Goal: Information Seeking & Learning: Check status

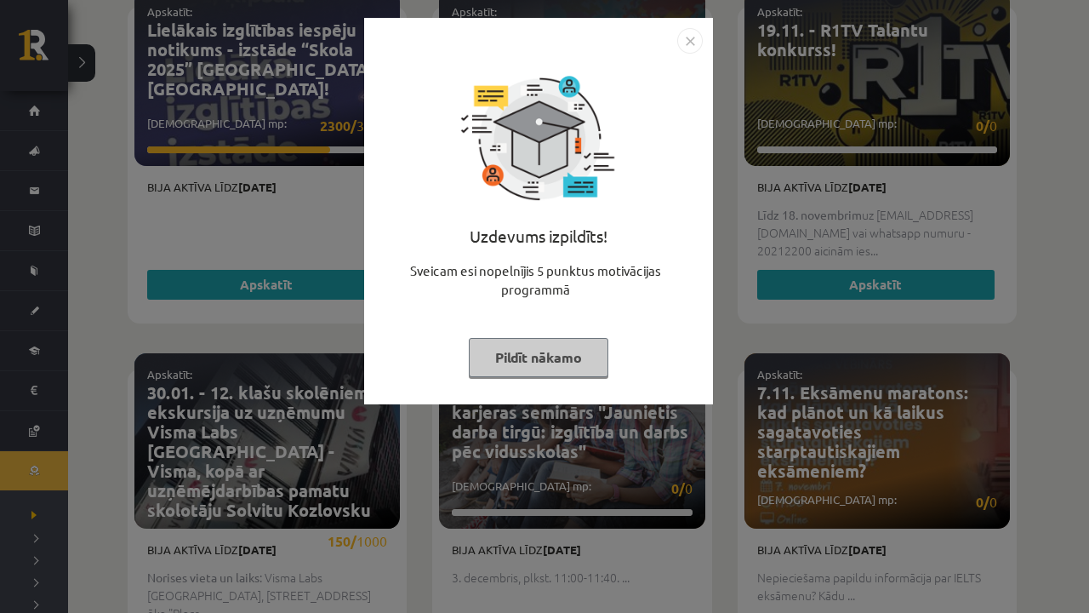
click at [526, 362] on button "Pildīt nākamo" at bounding box center [539, 357] width 140 height 39
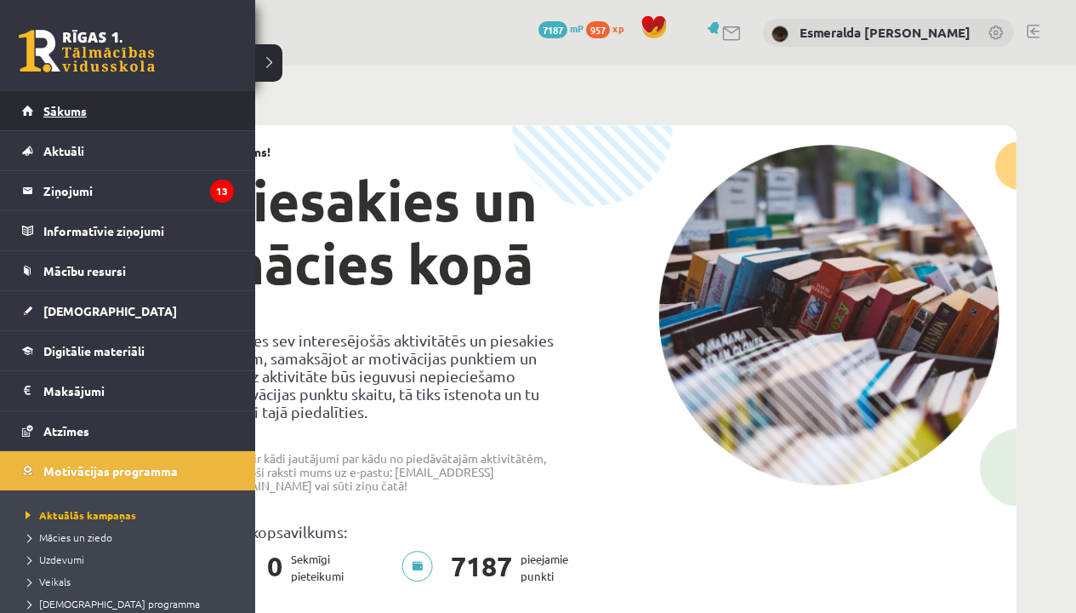
click at [56, 106] on span "Sākums" at bounding box center [64, 110] width 43 height 15
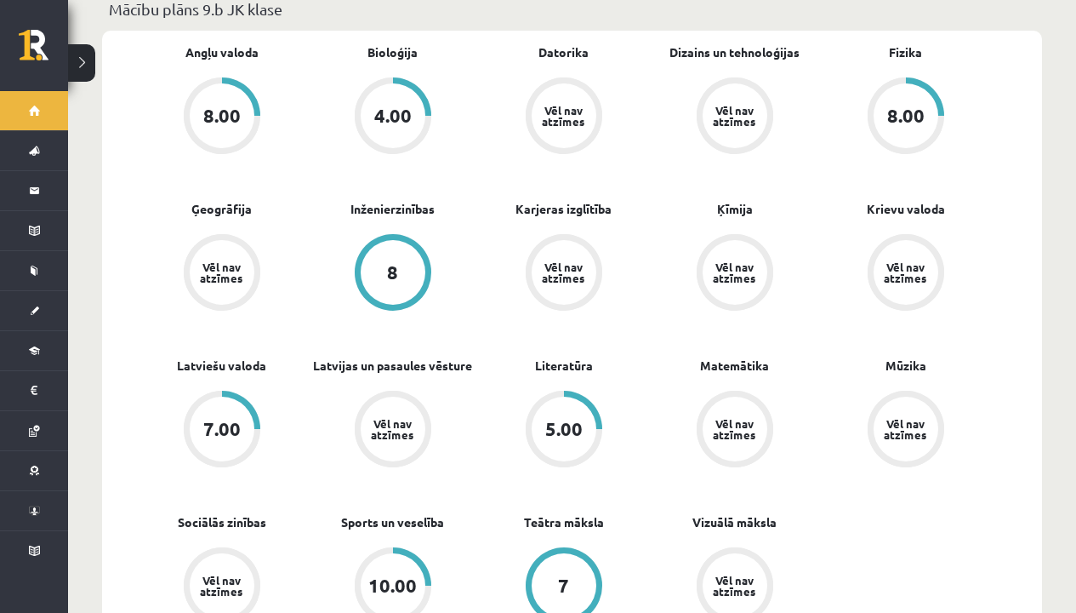
scroll to position [704, 0]
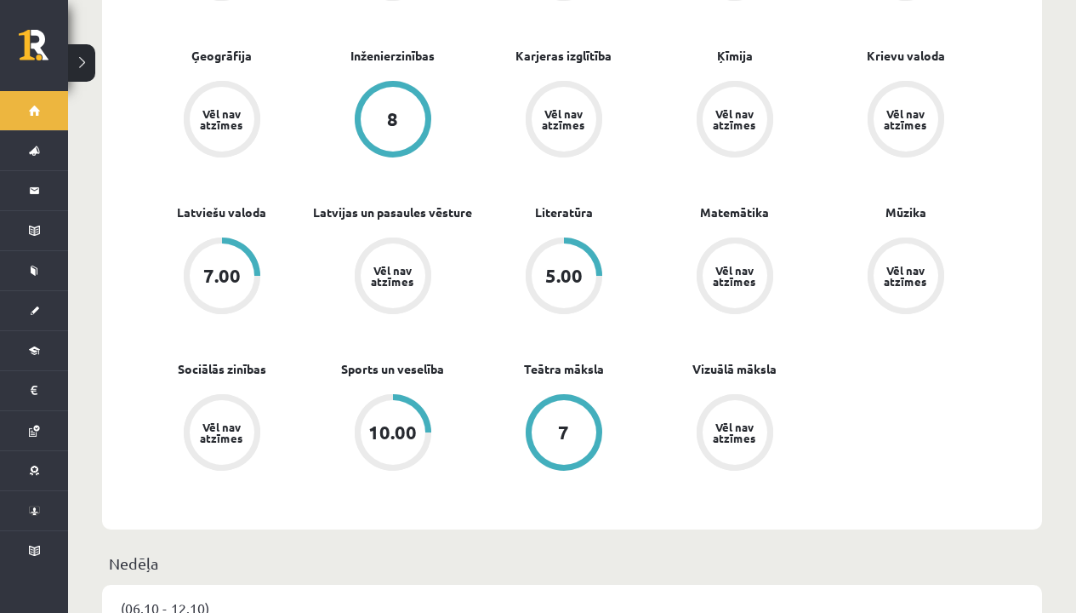
click at [560, 185] on div "Angļu valoda 8.00 Bioloģija 4.00 Datorika Vēl nav atzīmes Dizains un tehnoloģij…" at bounding box center [563, 203] width 855 height 626
click at [560, 203] on link "Literatūra" at bounding box center [564, 212] width 58 height 18
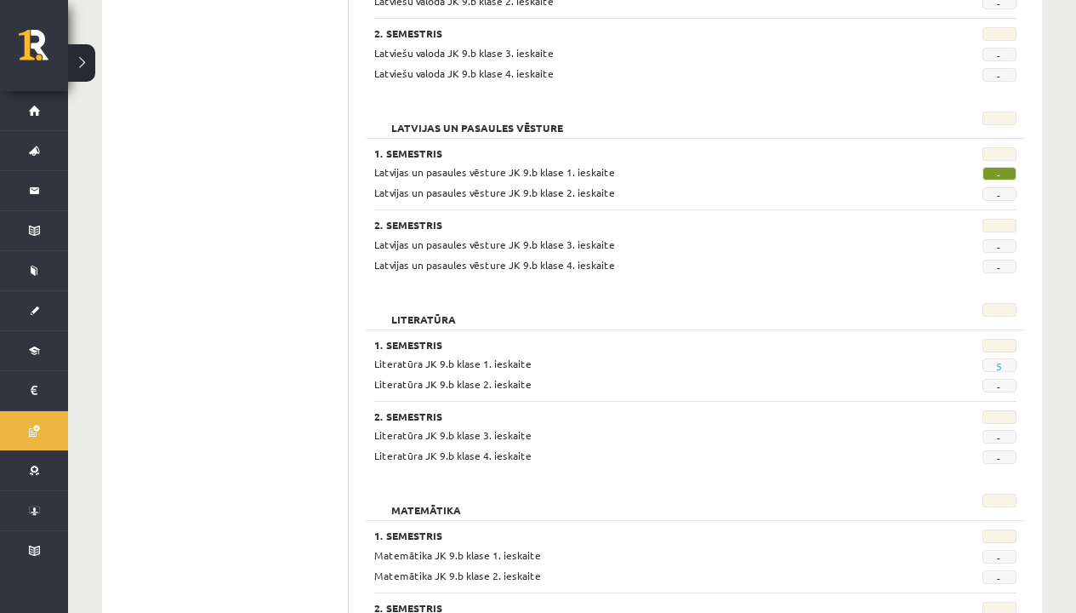
scroll to position [2095, 0]
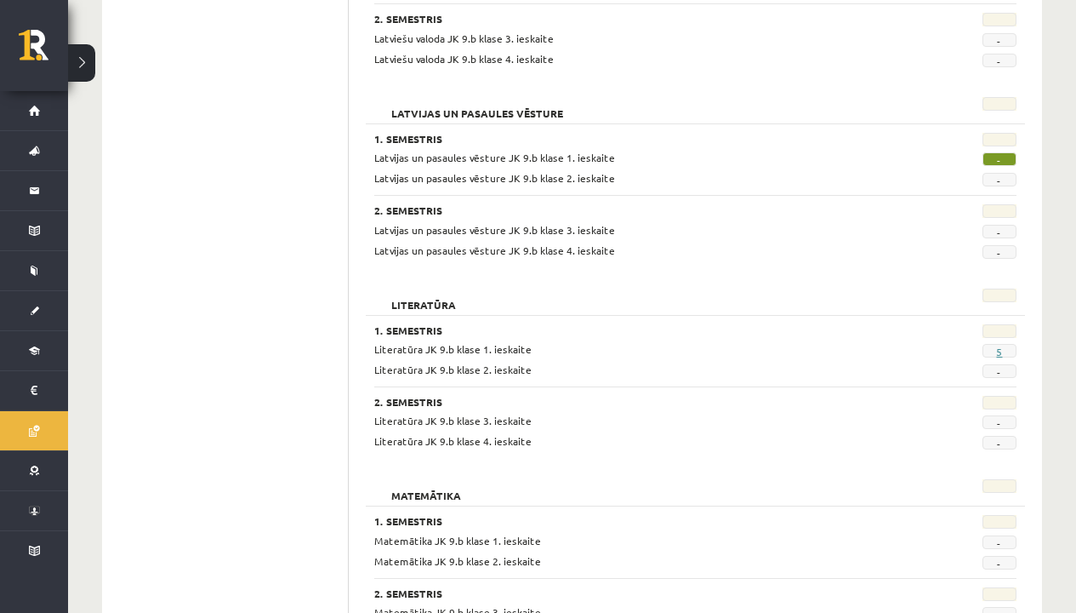
click at [996, 345] on link "5" at bounding box center [999, 352] width 6 height 14
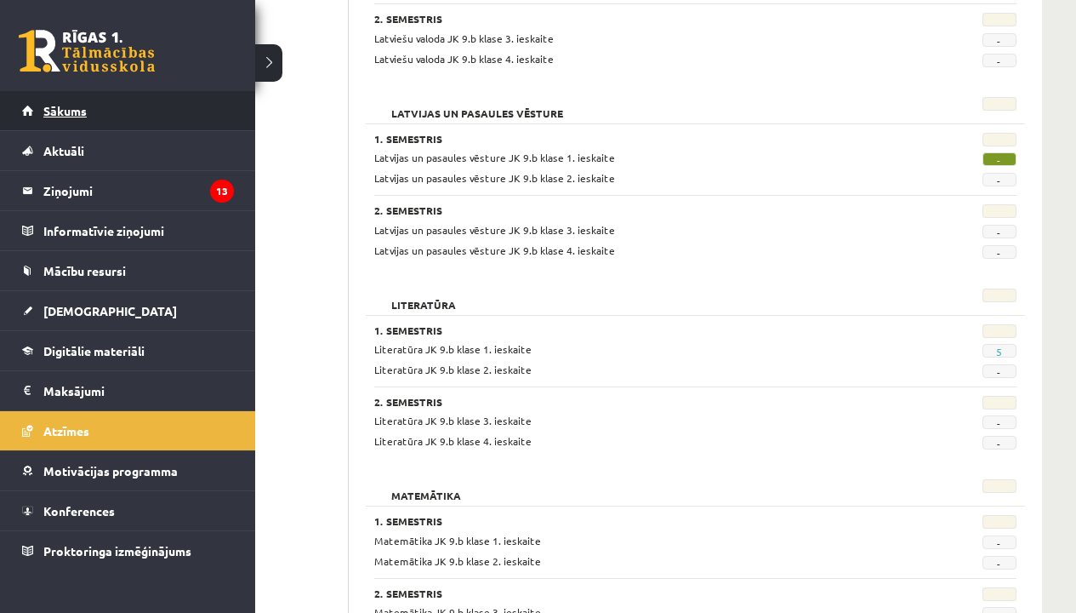
click at [50, 116] on span "Sākums" at bounding box center [64, 110] width 43 height 15
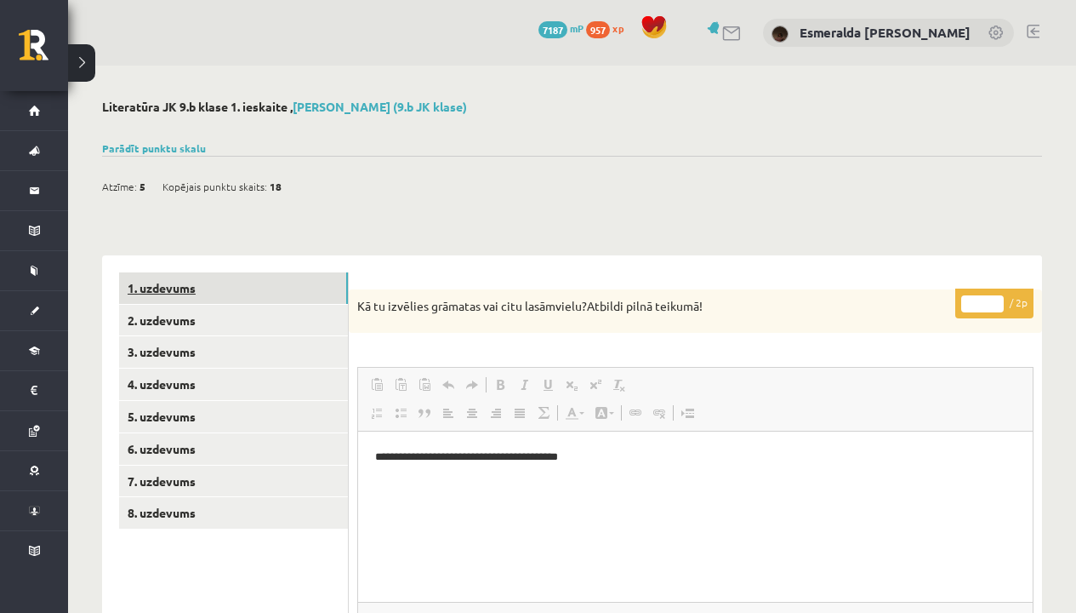
click at [215, 282] on link "1. uzdevums" at bounding box center [233, 287] width 229 height 31
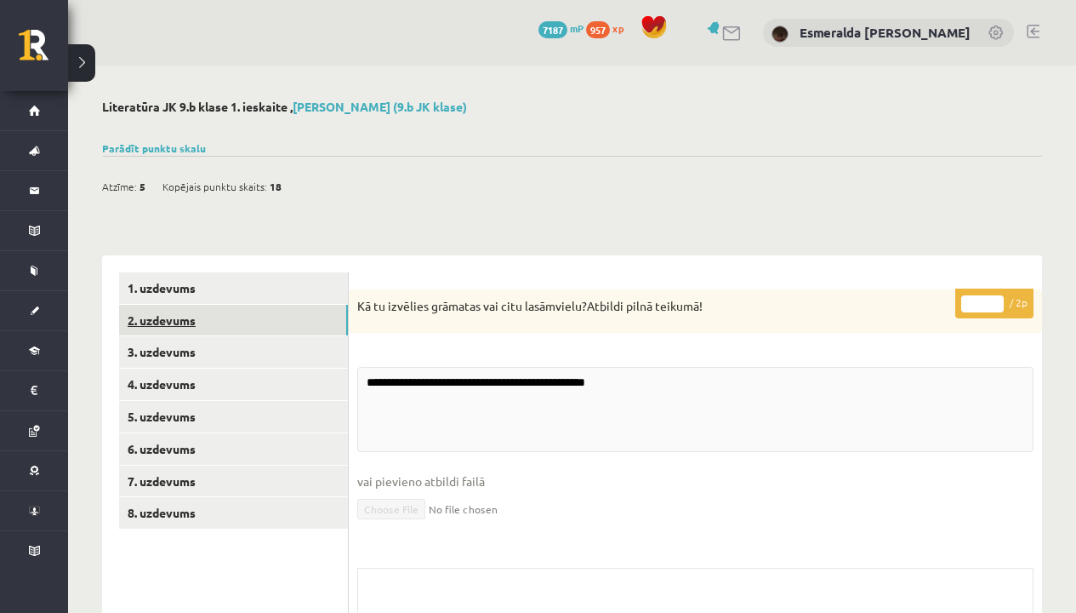
click at [195, 320] on link "2. uzdevums" at bounding box center [233, 320] width 229 height 31
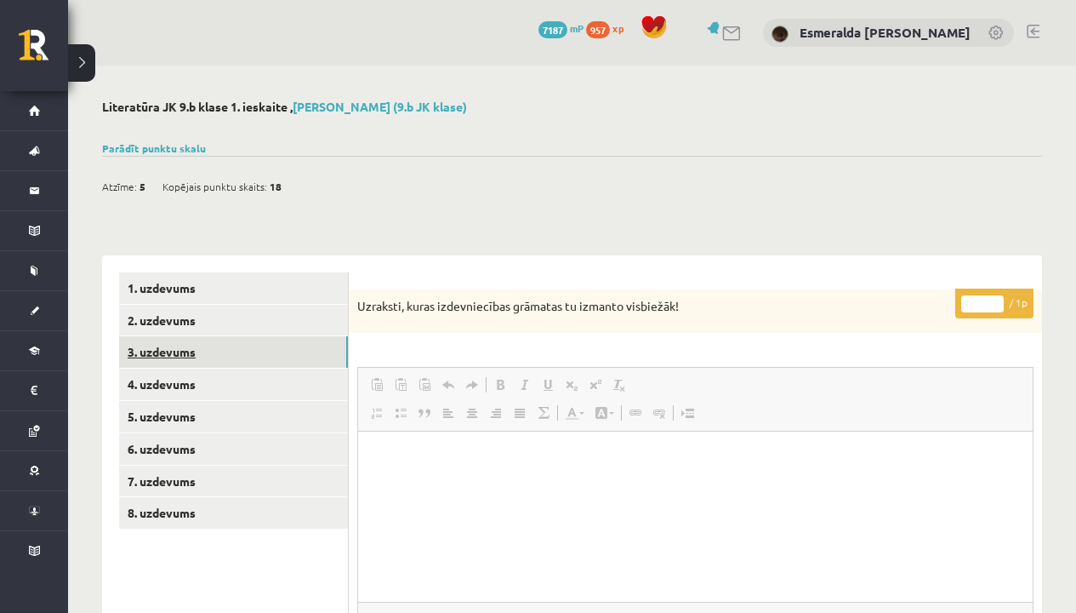
click at [191, 339] on link "3. uzdevums" at bounding box center [233, 351] width 229 height 31
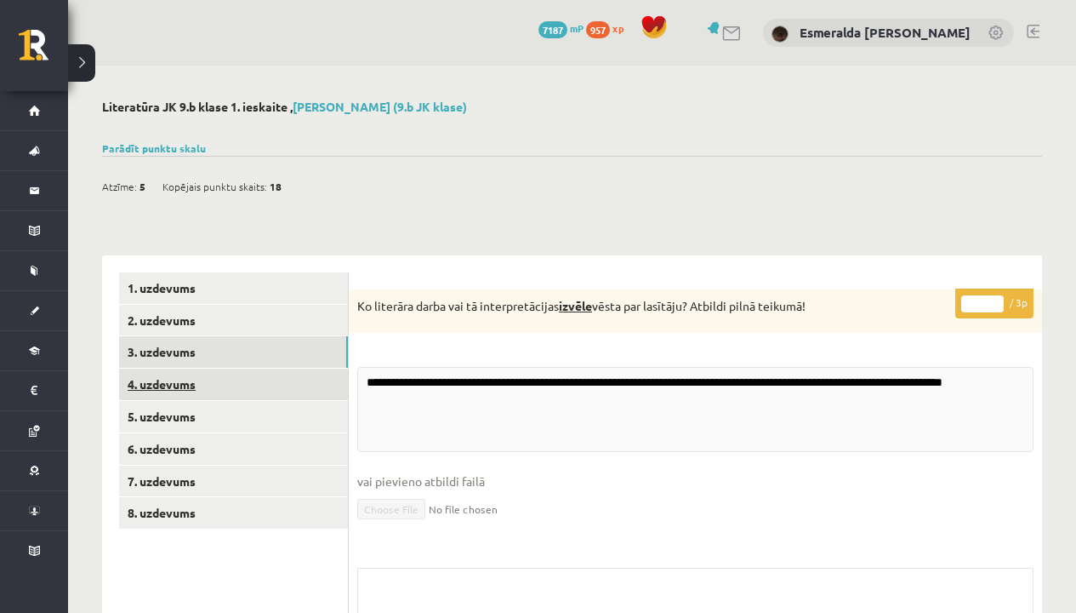
click at [190, 373] on link "4. uzdevums" at bounding box center [233, 383] width 229 height 31
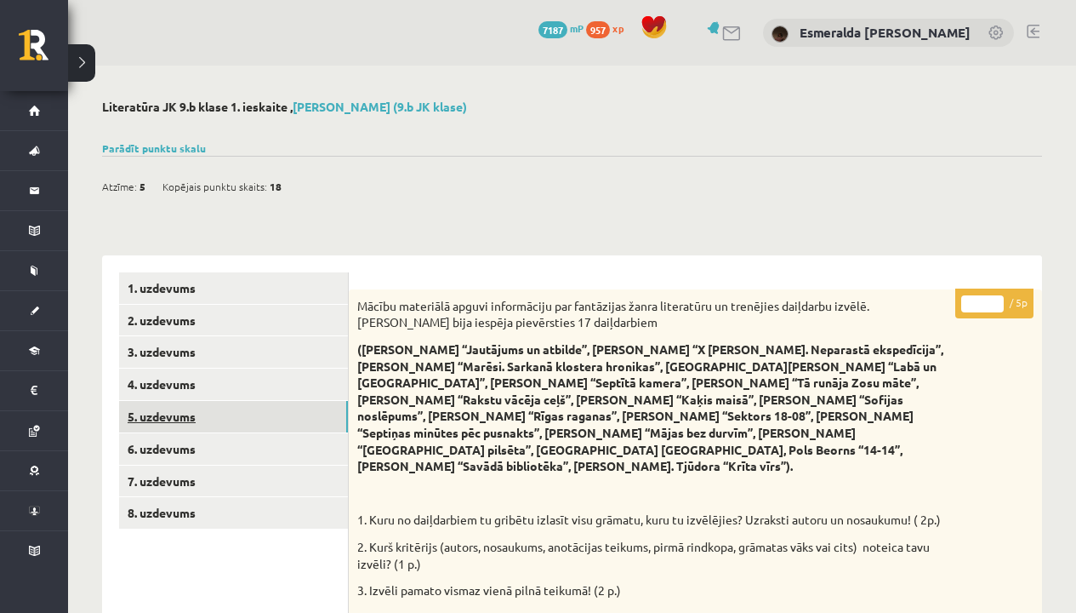
click at [185, 410] on link "5. uzdevums" at bounding box center [233, 416] width 229 height 31
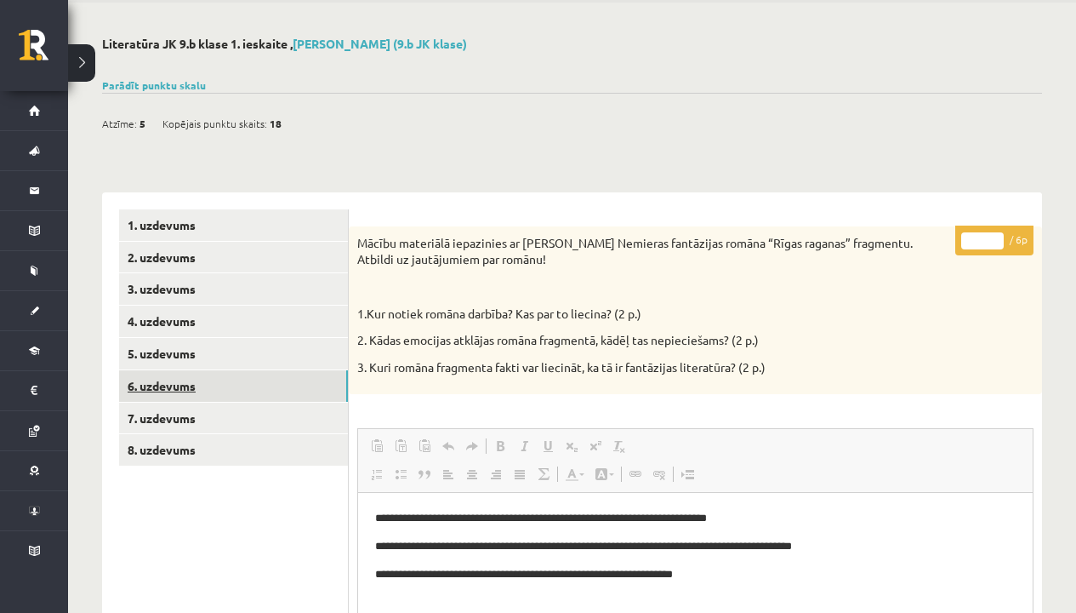
click at [164, 381] on link "6. uzdevums" at bounding box center [233, 385] width 229 height 31
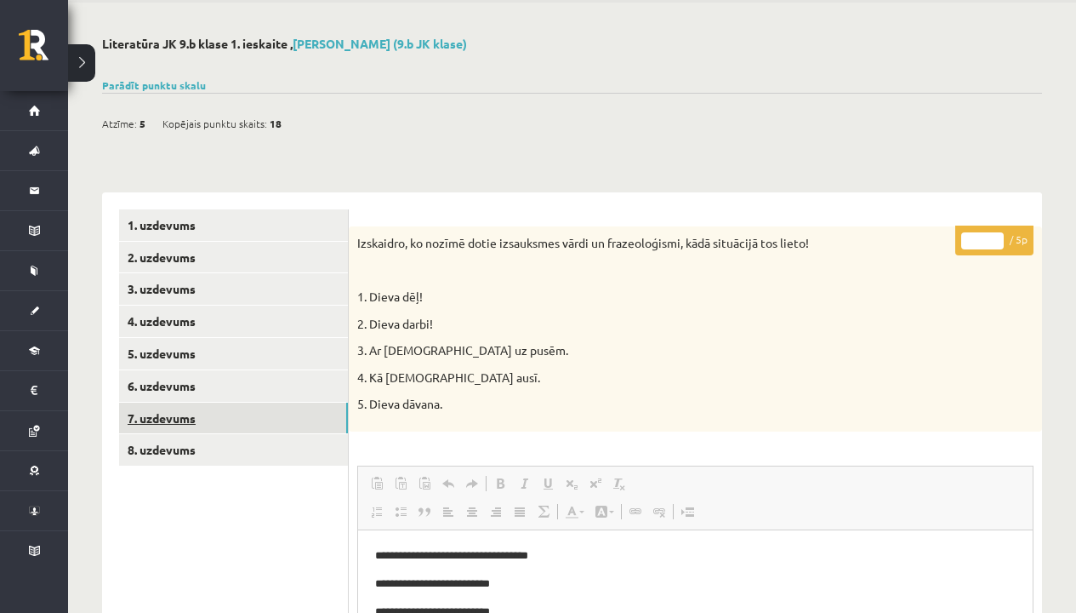
click at [161, 402] on link "7. uzdevums" at bounding box center [233, 417] width 229 height 31
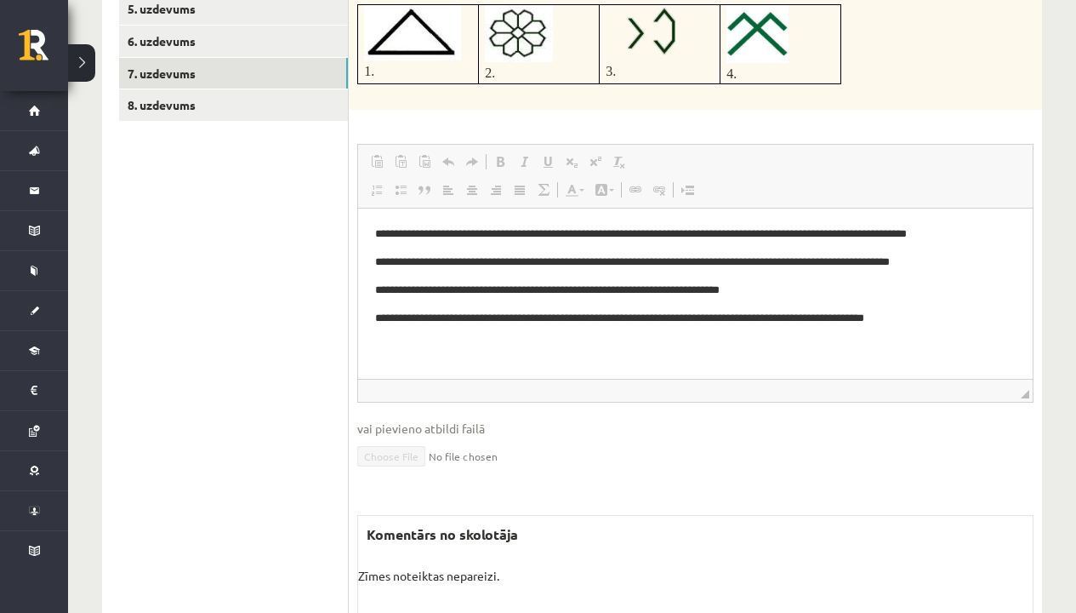
scroll to position [368, 0]
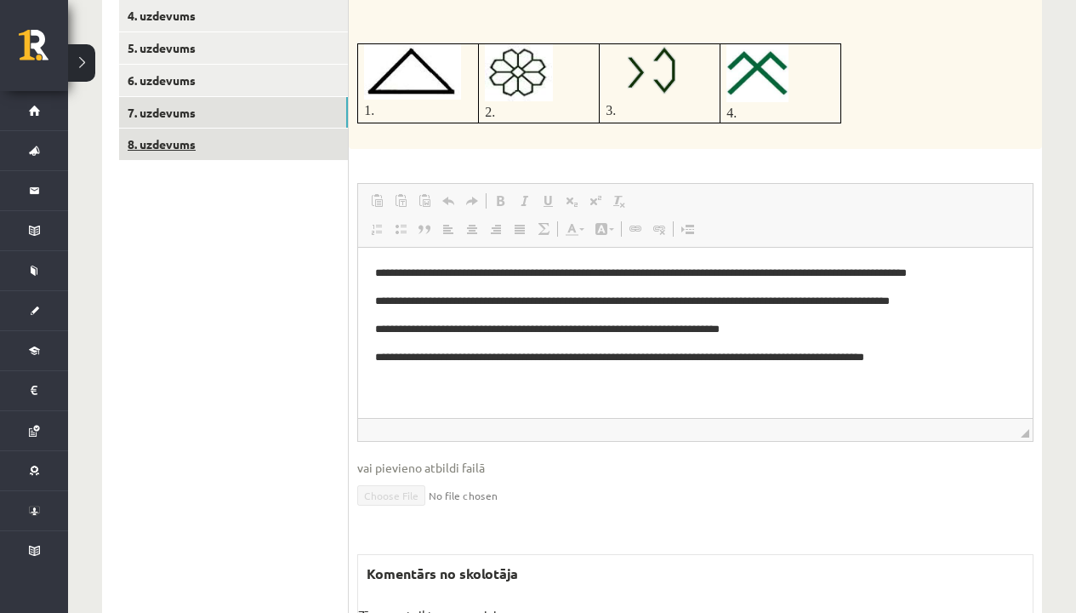
click at [204, 140] on link "8. uzdevums" at bounding box center [233, 143] width 229 height 31
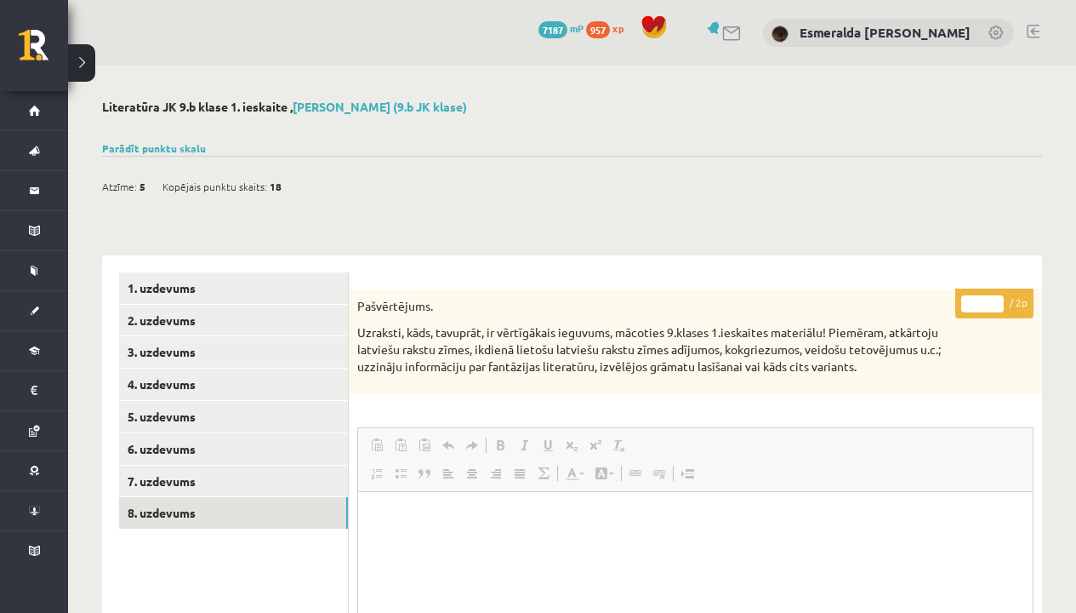
scroll to position [0, 0]
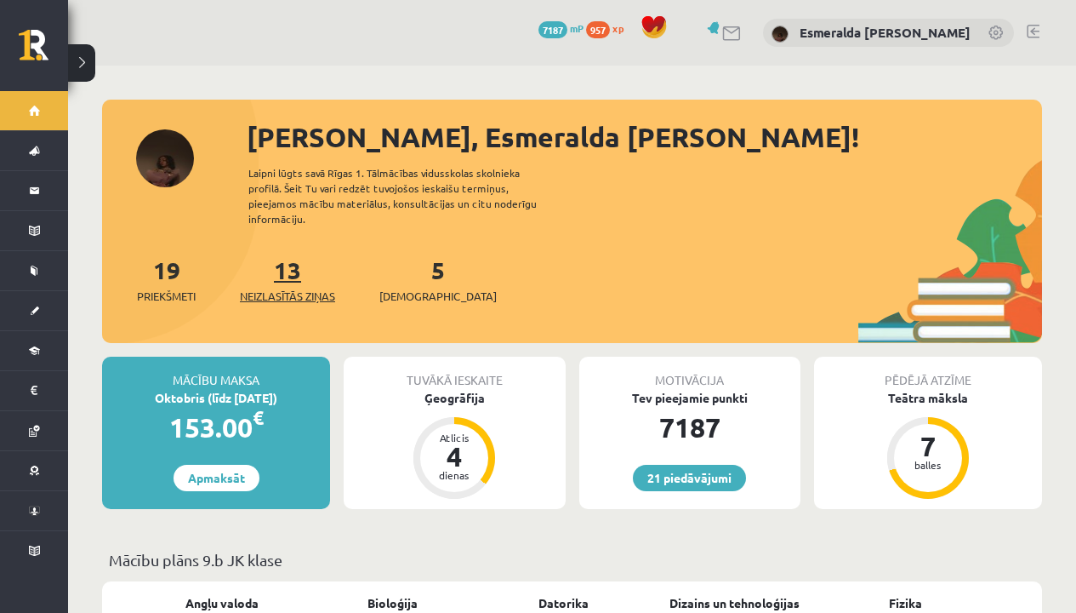
click at [288, 288] on span "Neizlasītās ziņas" at bounding box center [287, 296] width 95 height 17
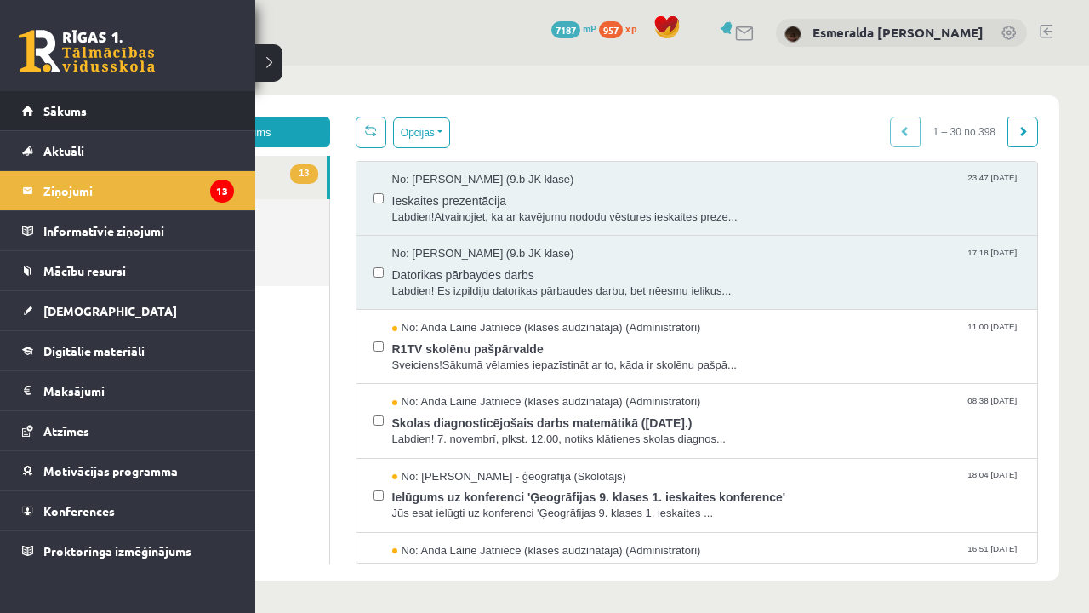
click at [70, 106] on span "Sākums" at bounding box center [64, 110] width 43 height 15
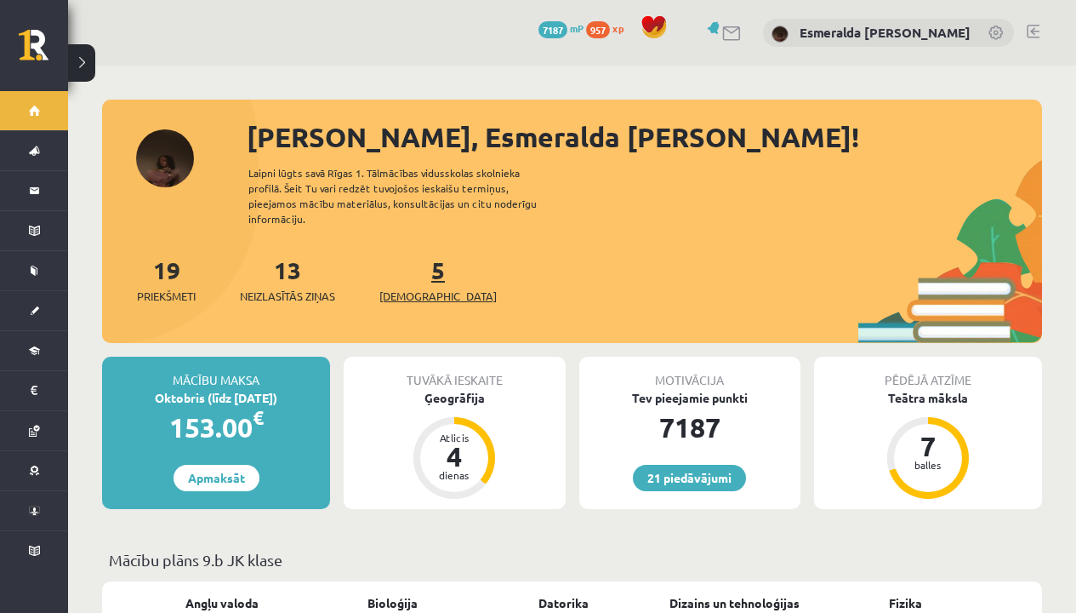
click at [415, 288] on span "[DEMOGRAPHIC_DATA]" at bounding box center [437, 296] width 117 height 17
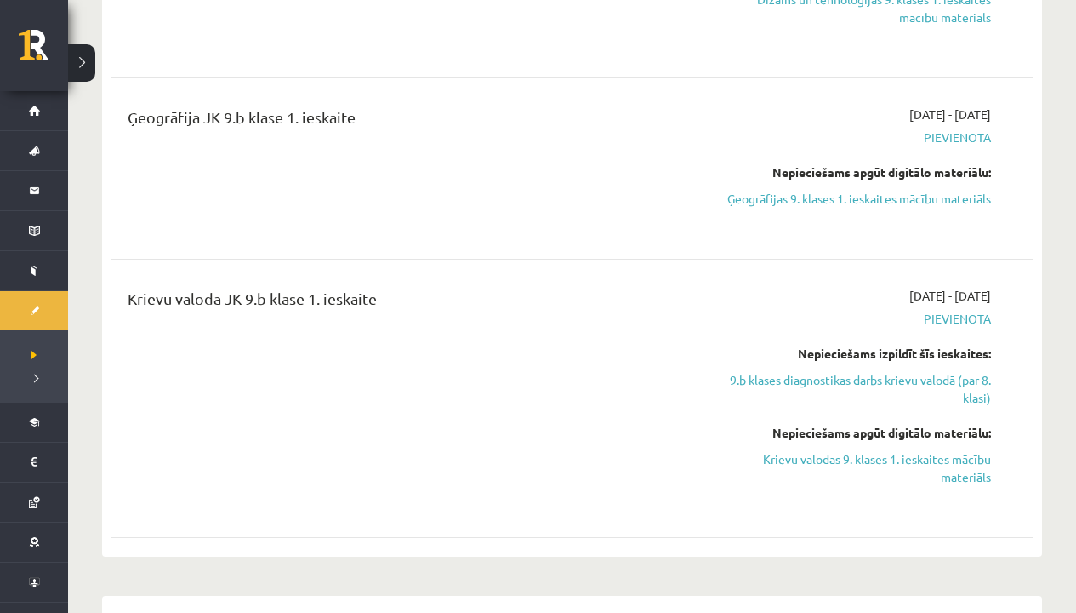
scroll to position [995, 0]
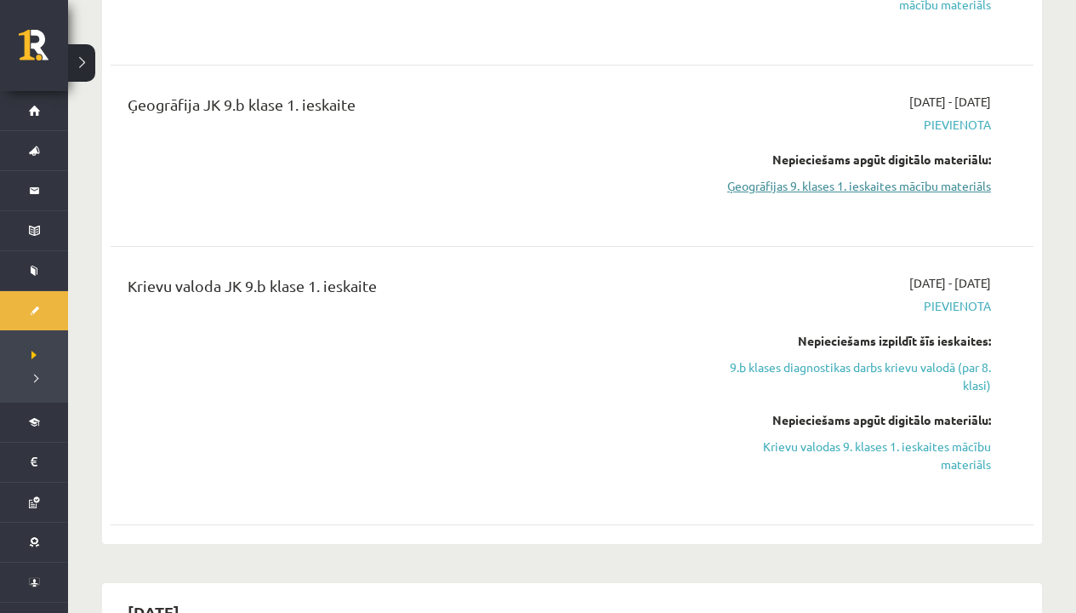
click at [911, 185] on link "Ģeogrāfijas 9. klases 1. ieskaites mācību materiāls" at bounding box center [856, 186] width 271 height 18
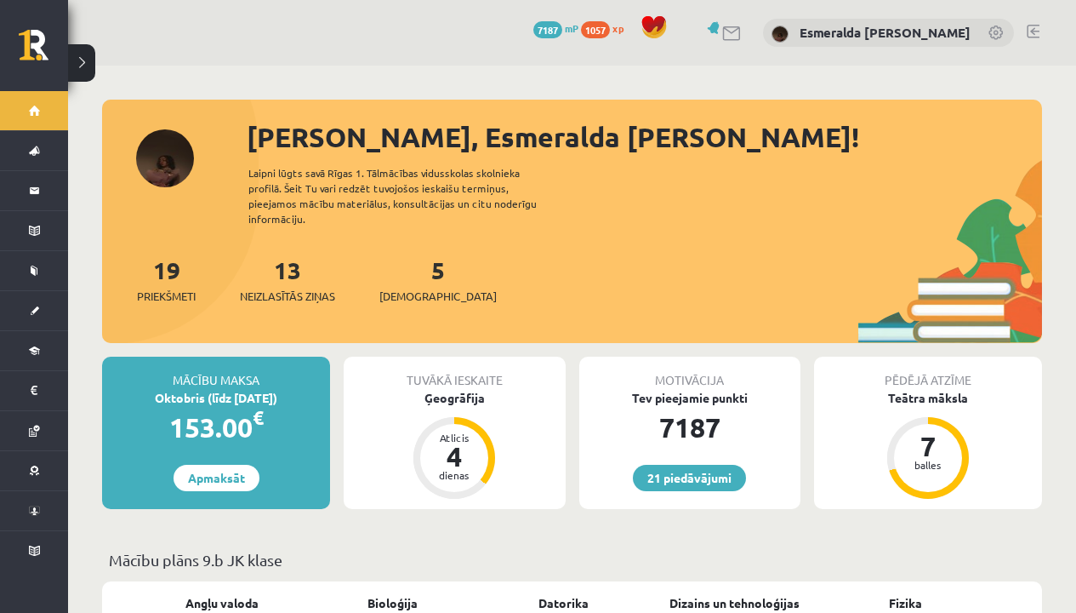
click at [313, 289] on div "19 Priekšmeti 13 Neizlasītās ziņas 5 [DEMOGRAPHIC_DATA]" at bounding box center [572, 297] width 940 height 91
click at [311, 288] on span "Neizlasītās ziņas" at bounding box center [287, 296] width 95 height 17
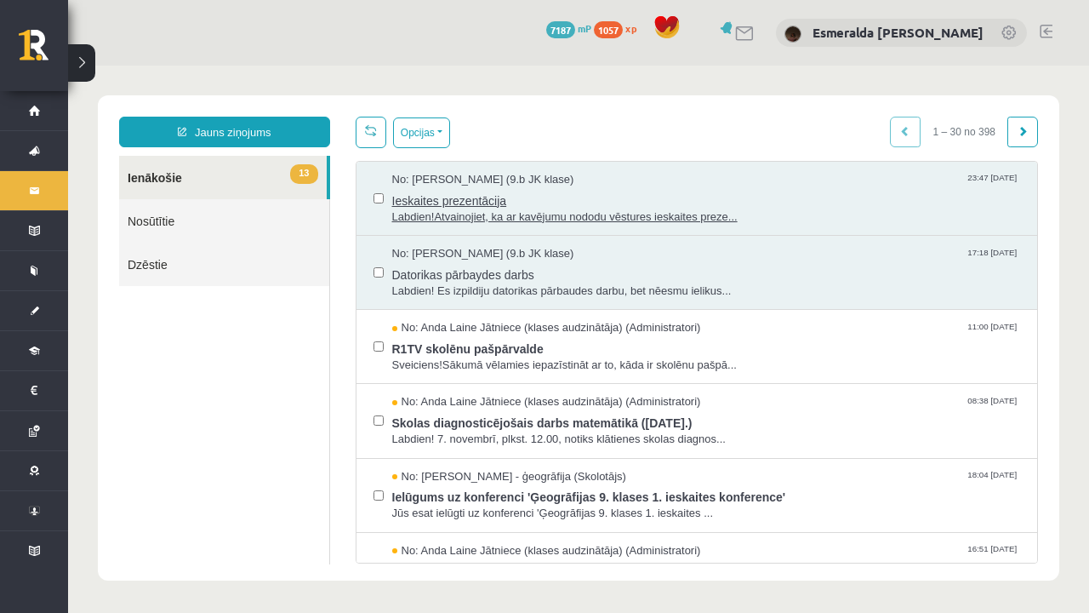
click at [416, 197] on span "Ieskaites prezentācija" at bounding box center [706, 198] width 629 height 21
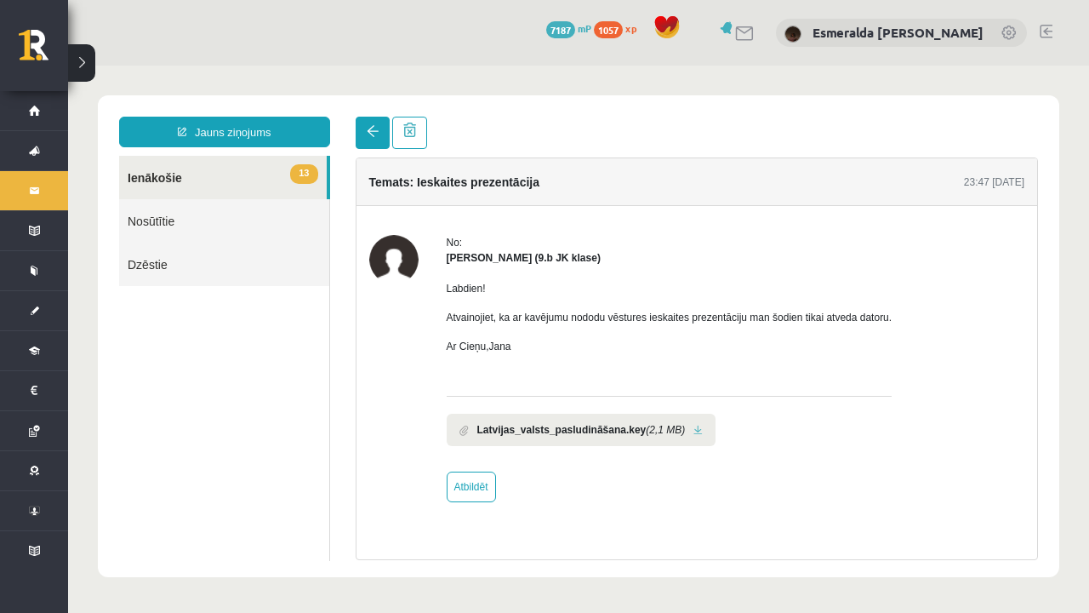
click at [373, 136] on span at bounding box center [373, 131] width 12 height 12
click at [364, 132] on link at bounding box center [373, 133] width 34 height 32
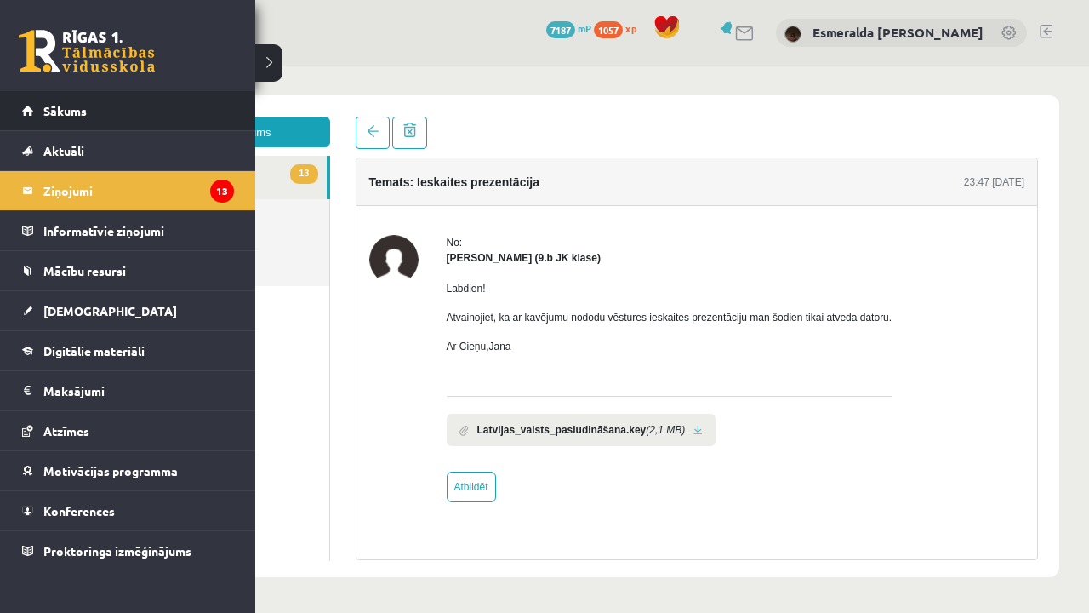
click at [44, 105] on span "Sākums" at bounding box center [64, 110] width 43 height 15
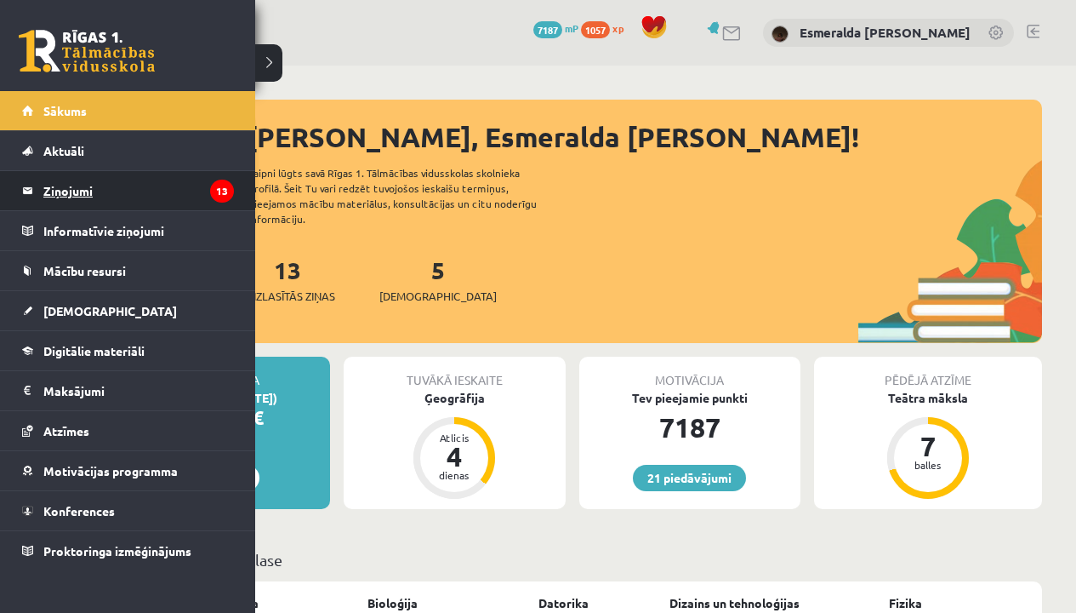
click at [73, 185] on legend "Ziņojumi 13" at bounding box center [138, 190] width 191 height 39
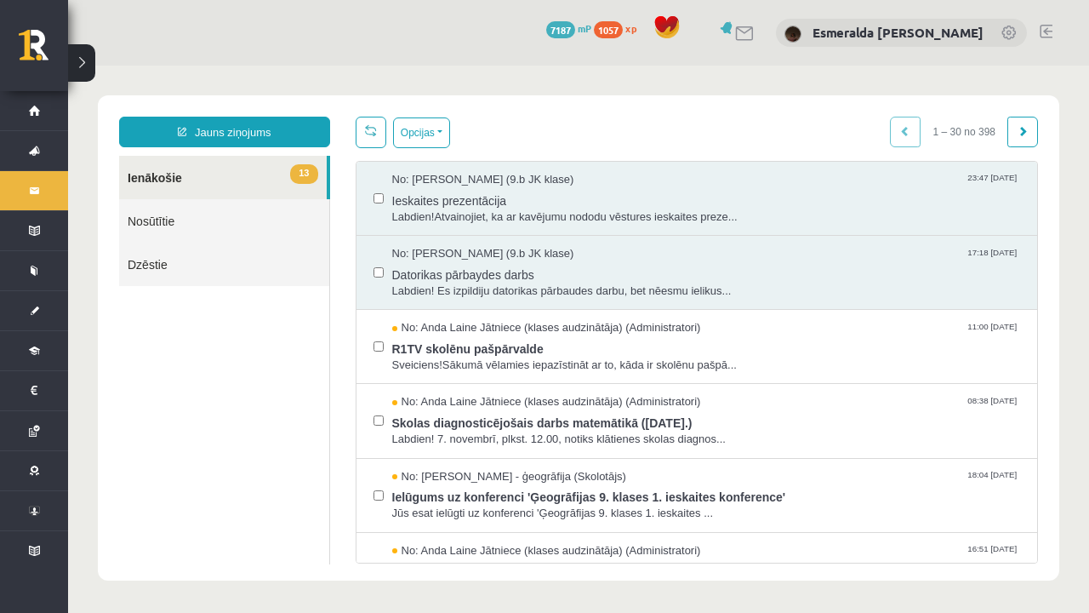
click at [532, 131] on div "Opcijas Atzīmēt visus ziņojumus Atcelt izvēlētos Atzīmēt visus kā lasītus Atzīm…" at bounding box center [697, 132] width 683 height 31
click at [530, 138] on div "Opcijas Atzīmēt visus ziņojumus Atcelt izvēlētos Atzīmēt visus kā lasītus Atzīm…" at bounding box center [697, 132] width 683 height 31
click at [381, 194] on div "No: Jana Sarkaniča (9.b JK klase) 23:47 08/10/2025 Ieskaites prezentācija Labdi…" at bounding box center [696, 198] width 647 height 53
click at [586, 257] on div "No: Signe Osvalde (9.b JK klase) 17:18 08/10/2025" at bounding box center [706, 254] width 629 height 16
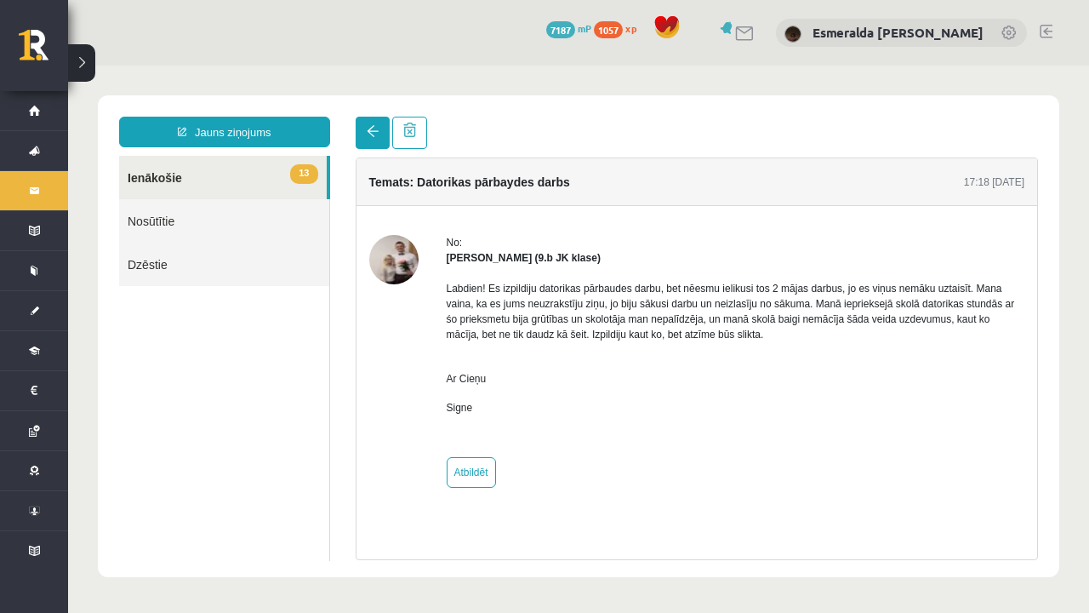
click at [367, 131] on span at bounding box center [373, 131] width 12 height 12
click at [378, 138] on link at bounding box center [373, 133] width 34 height 32
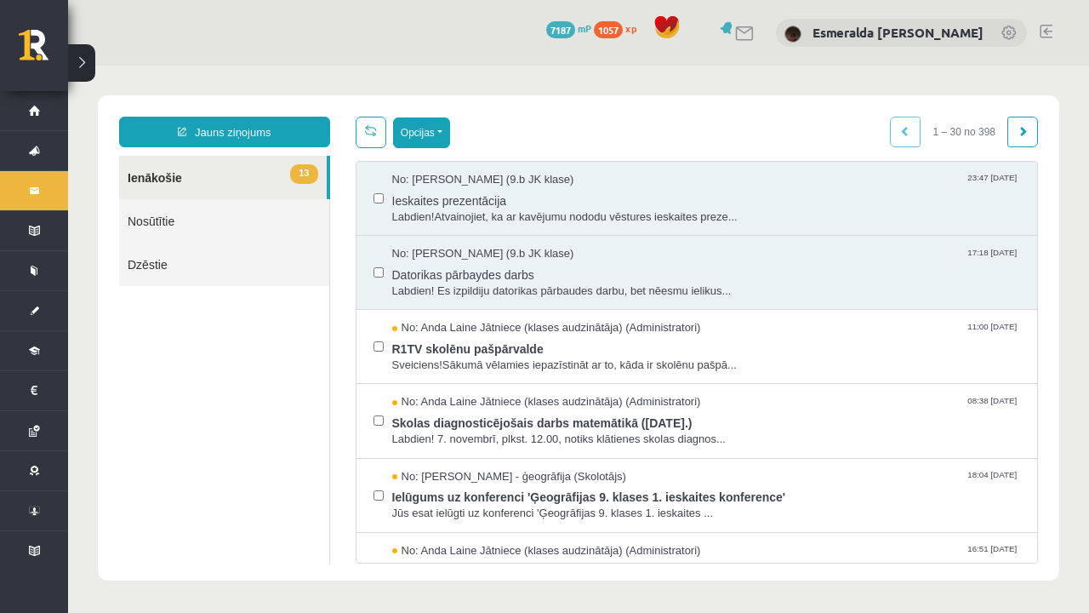
click at [436, 126] on button "Opcijas" at bounding box center [421, 132] width 57 height 31
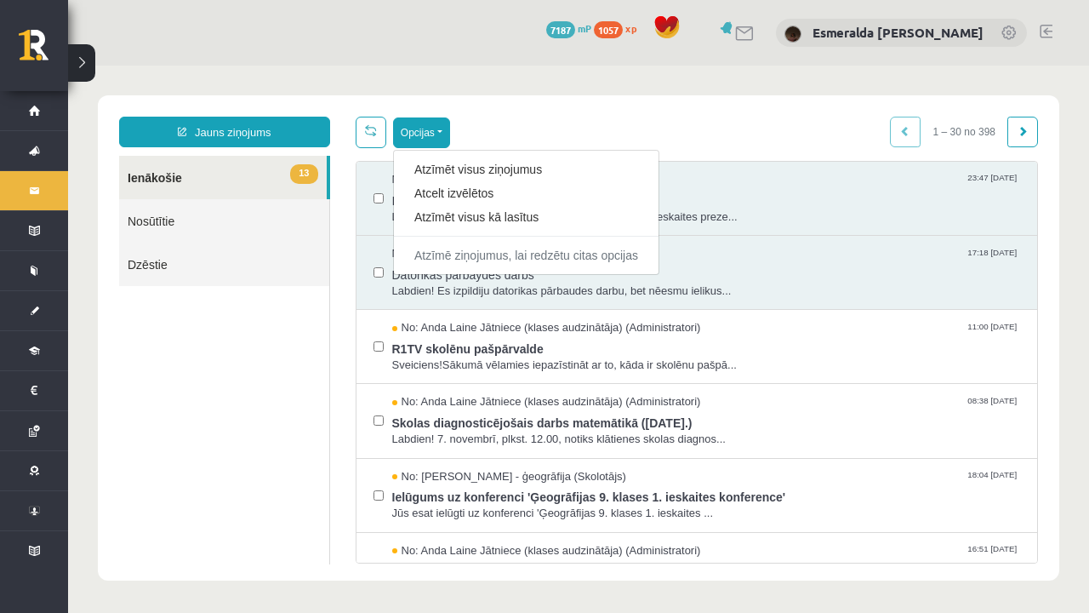
click at [539, 70] on body "**********" at bounding box center [578, 338] width 1021 height 544
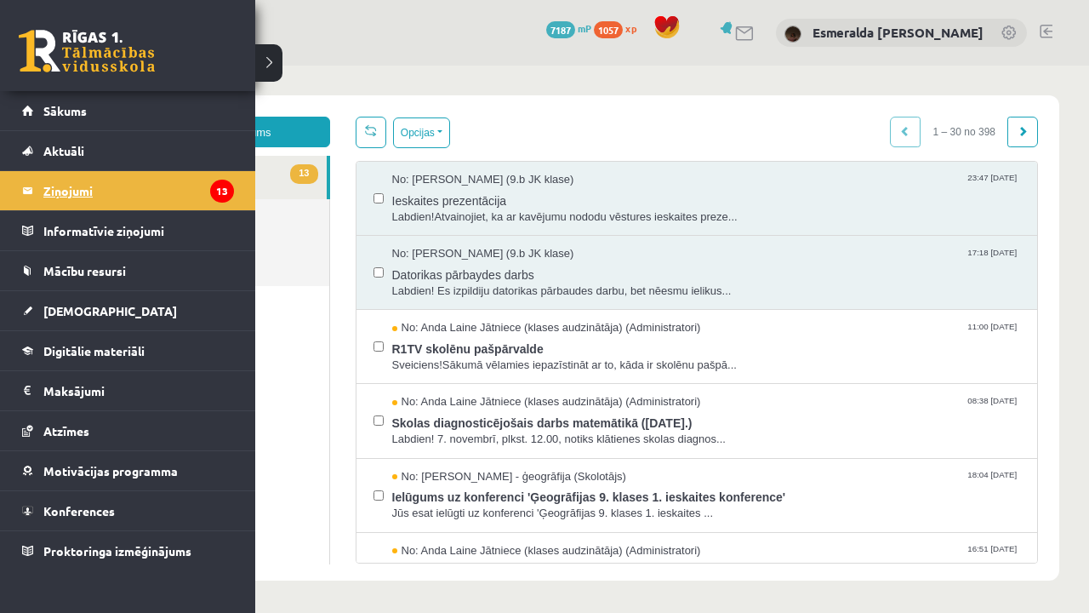
click at [77, 193] on legend "Ziņojumi 13" at bounding box center [138, 190] width 191 height 39
click at [103, 185] on legend "Ziņojumi 13" at bounding box center [138, 190] width 191 height 39
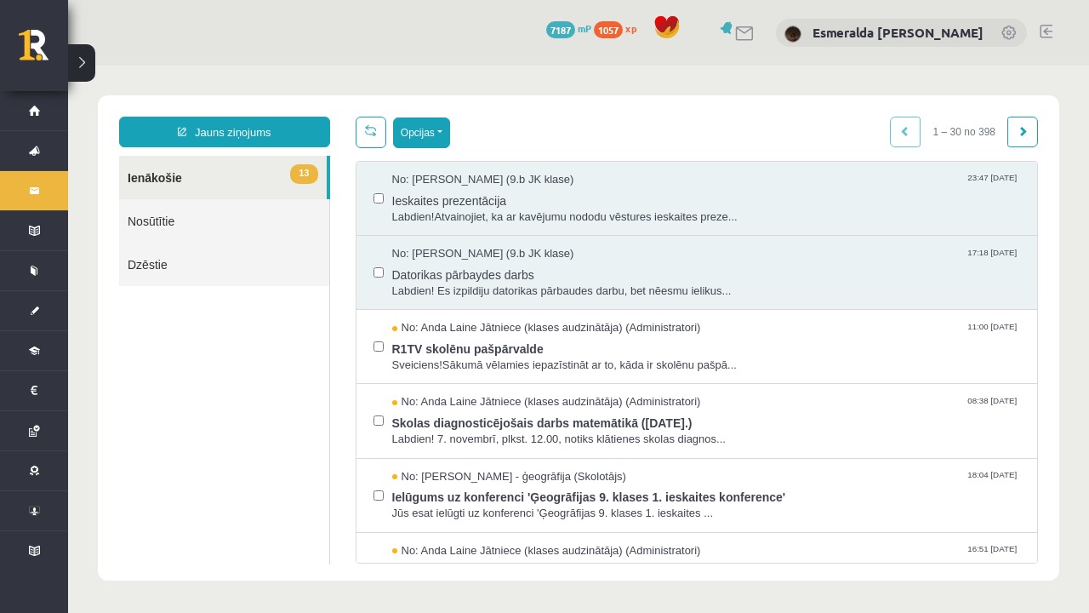
click at [435, 137] on button "Opcijas" at bounding box center [421, 132] width 57 height 31
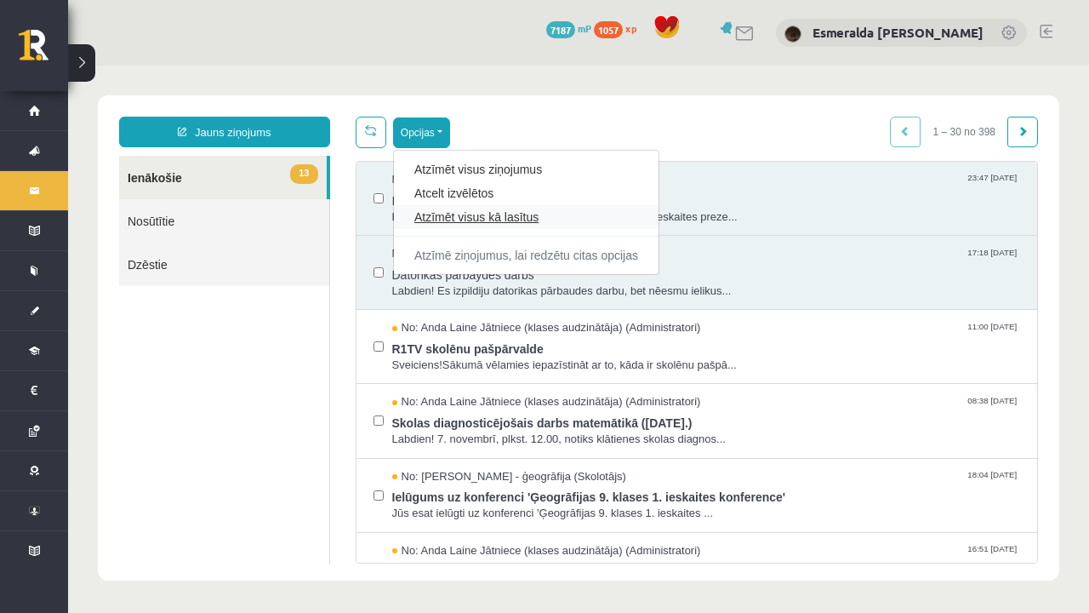
click at [453, 219] on link "Atzīmēt visus kā lasītus" at bounding box center [526, 216] width 224 height 17
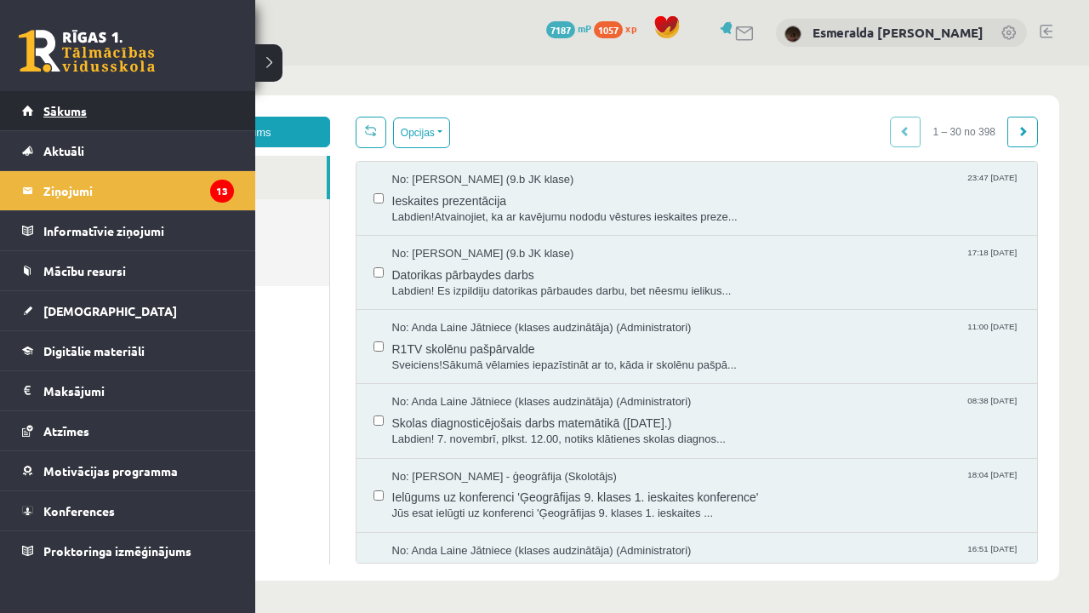
click at [41, 111] on link "Sākums" at bounding box center [128, 110] width 212 height 39
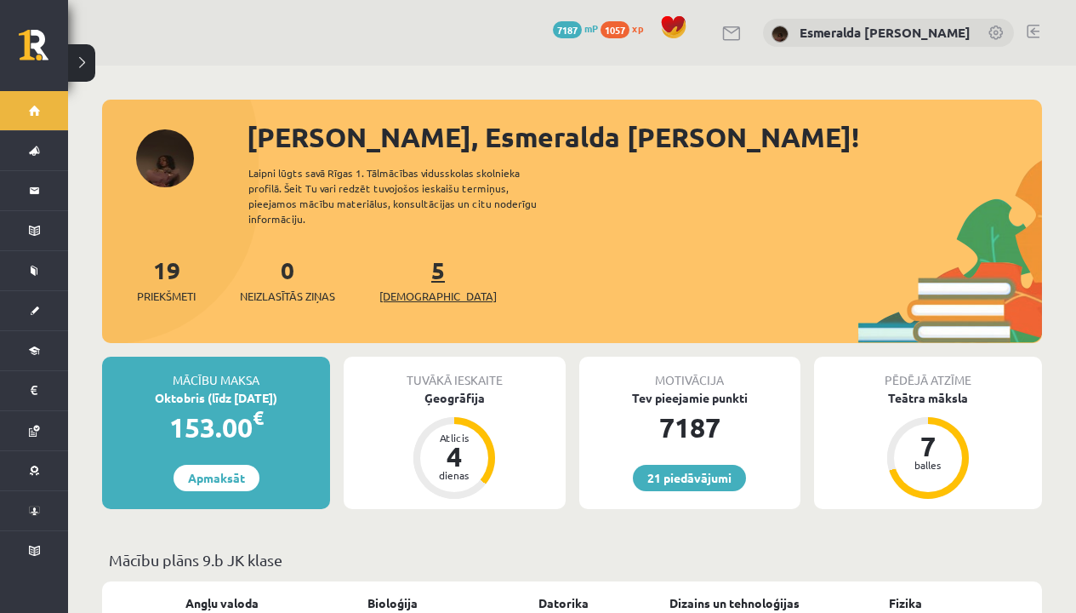
click at [404, 288] on span "[DEMOGRAPHIC_DATA]" at bounding box center [437, 296] width 117 height 17
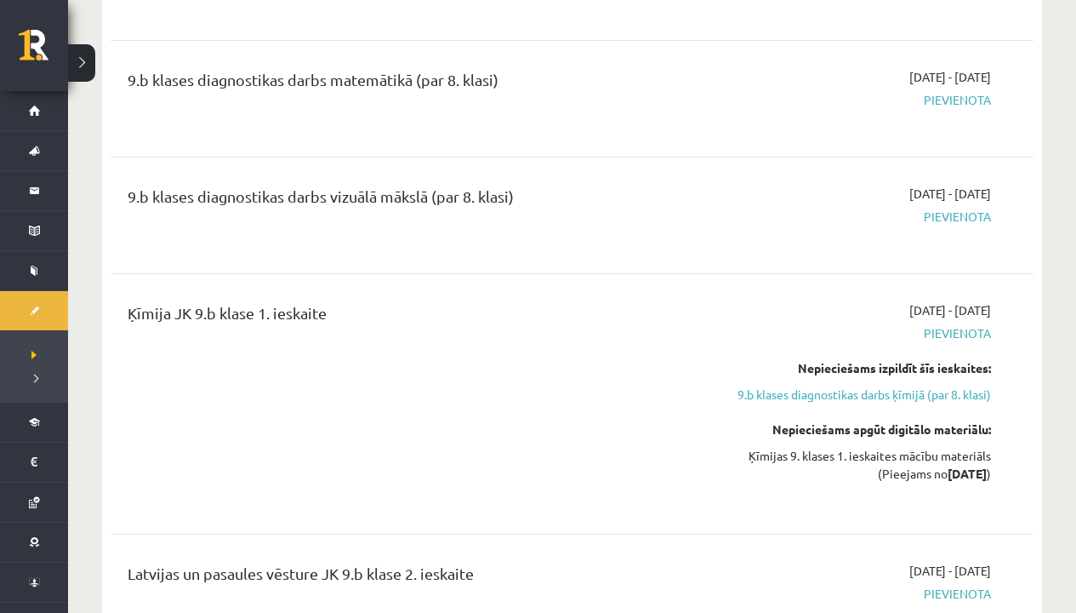
scroll to position [1644, 0]
